Goal: Information Seeking & Learning: Learn about a topic

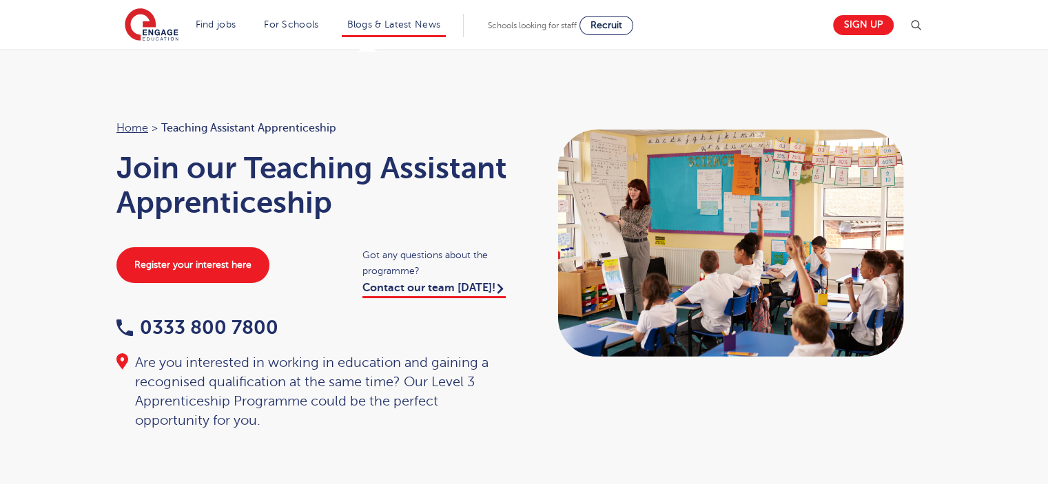
click at [391, 30] on li "Blogs & Latest News" at bounding box center [394, 25] width 105 height 23
click at [441, 23] on link "Blogs & Latest News" at bounding box center [394, 24] width 94 height 10
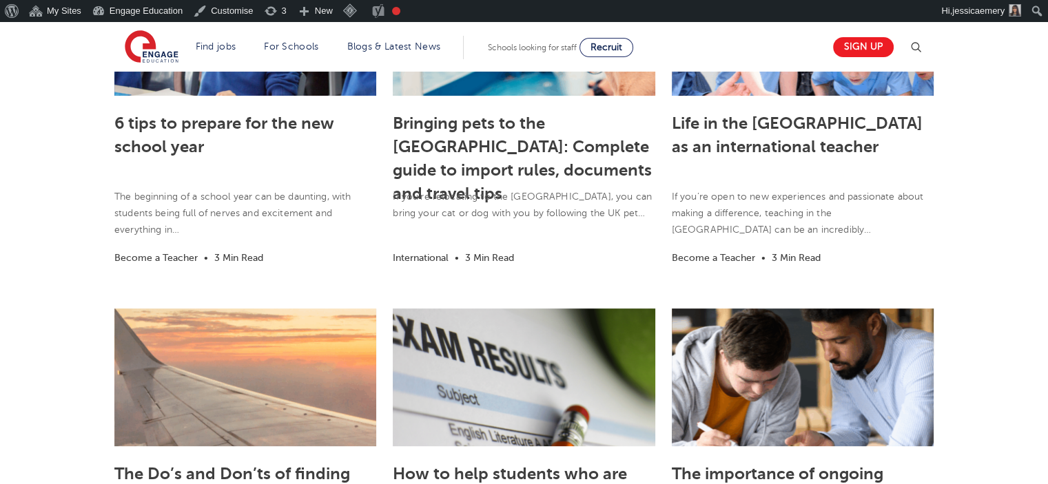
scroll to position [551, 0]
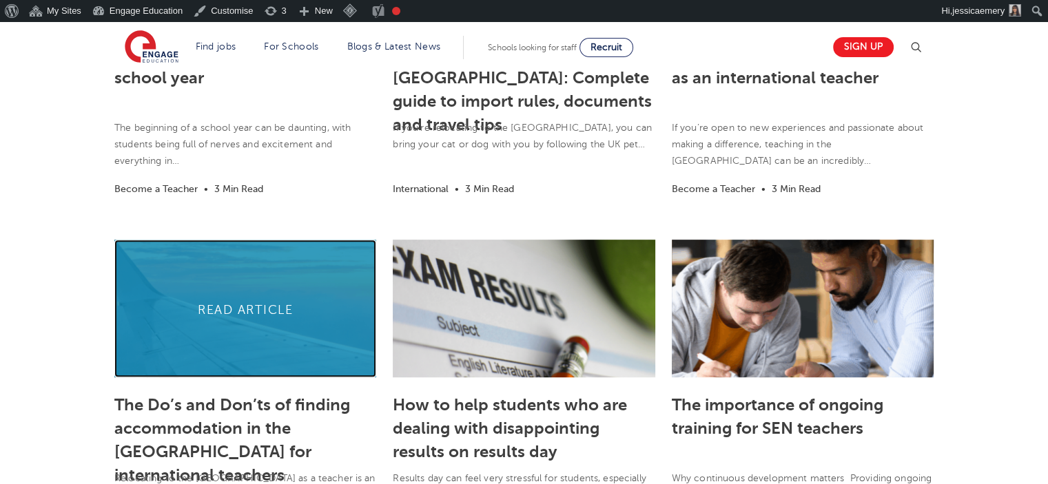
click at [227, 316] on link at bounding box center [245, 309] width 262 height 138
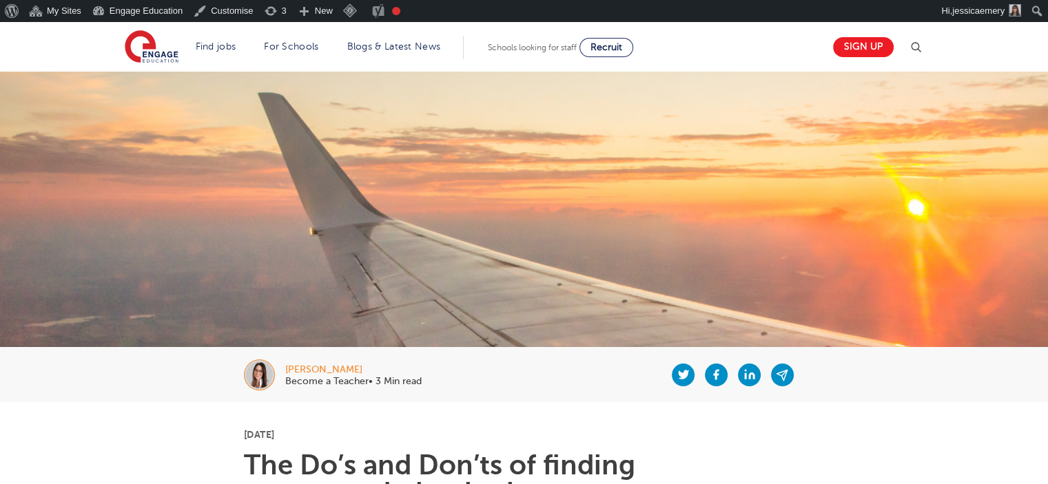
click at [50, 373] on div "Laura Hamilton Become a Teacher• 3 Min read" at bounding box center [524, 374] width 1048 height 55
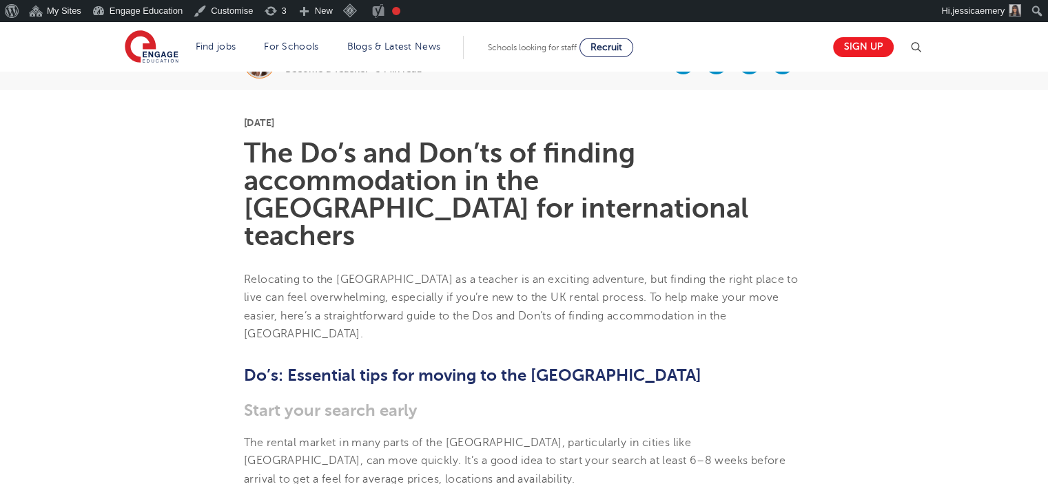
scroll to position [344, 0]
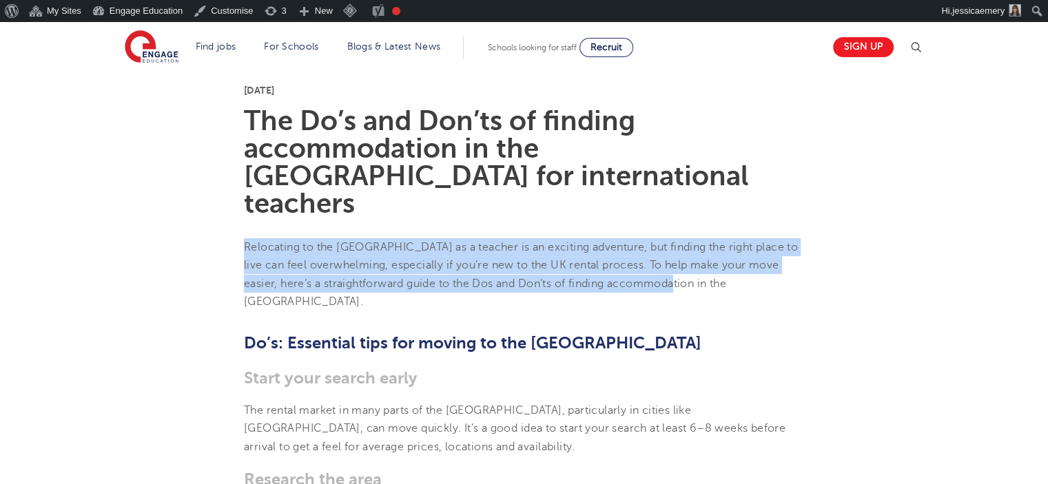
drag, startPoint x: 236, startPoint y: 216, endPoint x: 688, endPoint y: 265, distance: 454.6
copy p "Relocating to the UK as a teacher is an exciting adventure, but finding the rig…"
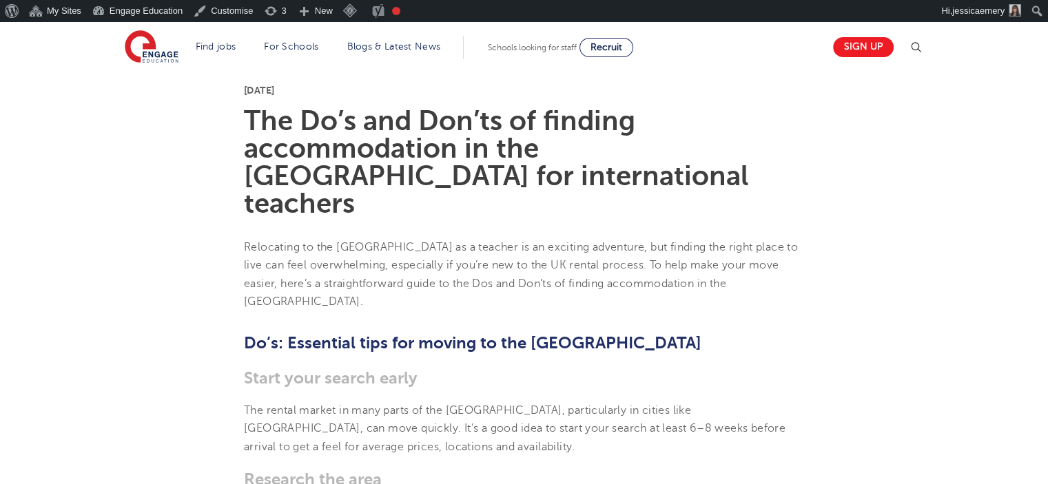
drag, startPoint x: 147, startPoint y: 178, endPoint x: 223, endPoint y: 28, distance: 168.2
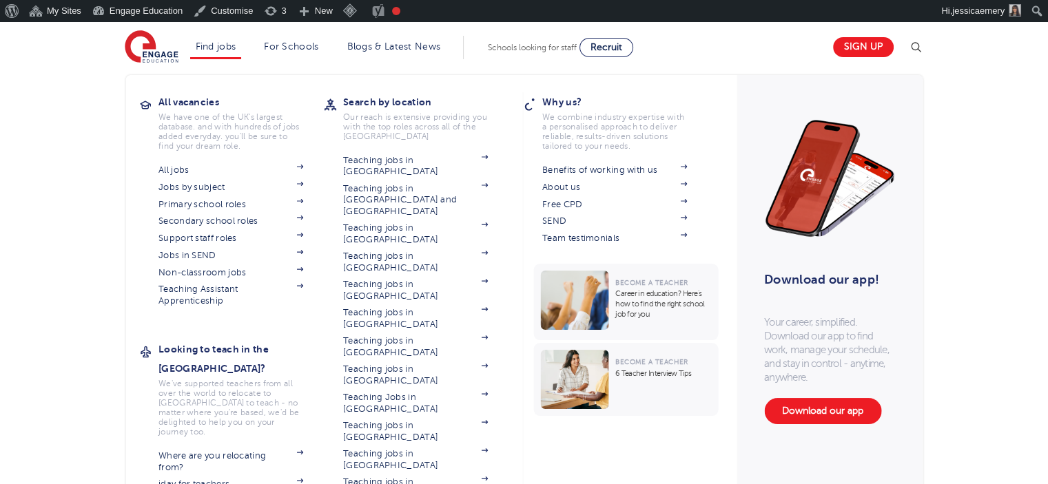
click at [210, 307] on div "All vacancies We have one of the UK's largest database. and with hundreds of jo…" at bounding box center [240, 202] width 165 height 220
click at [212, 302] on link "Teaching Assistant Apprenticeship" at bounding box center [230, 295] width 145 height 23
